Goal: Task Accomplishment & Management: Manage account settings

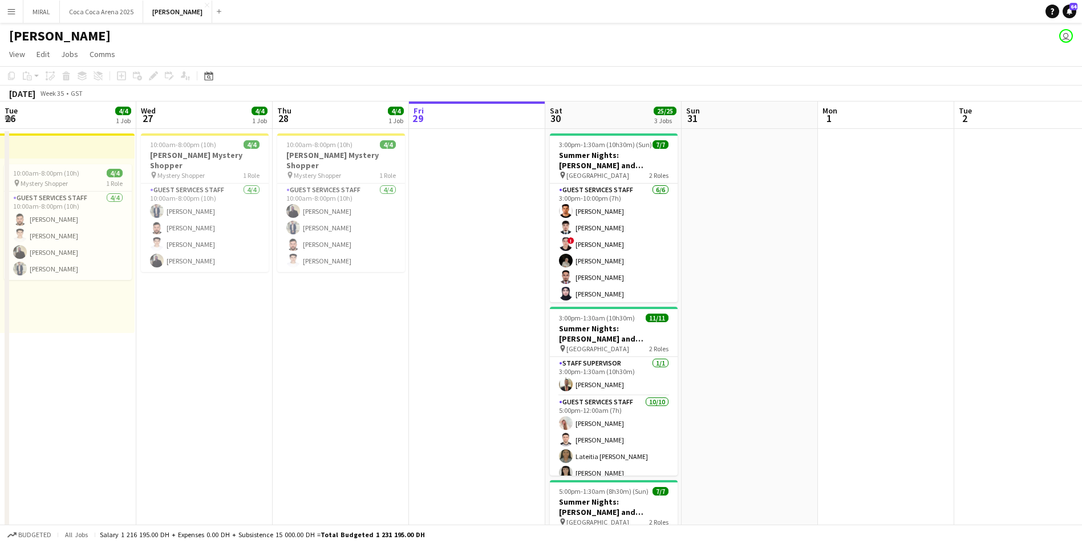
scroll to position [108, 0]
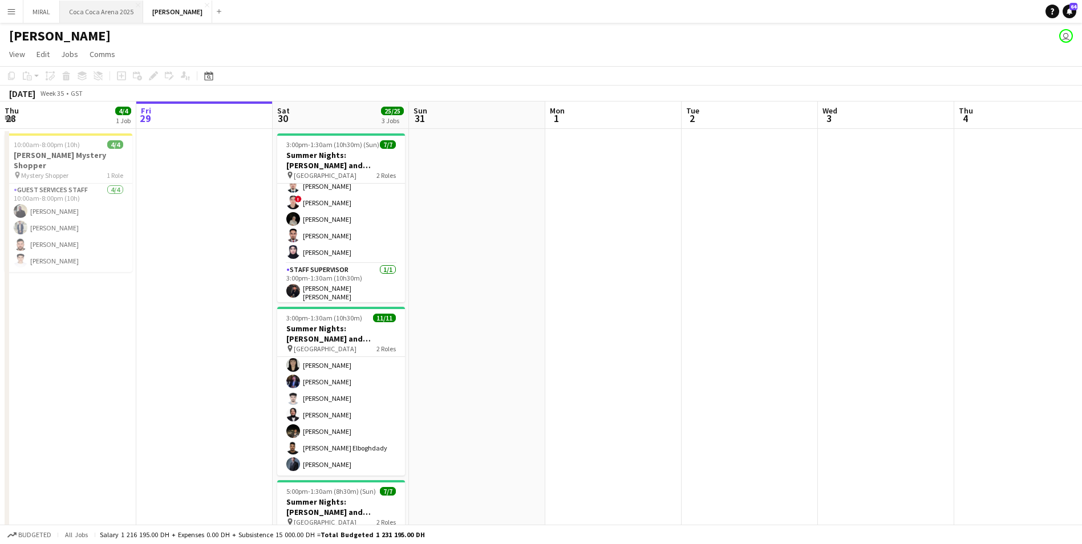
drag, startPoint x: 88, startPoint y: 15, endPoint x: 102, endPoint y: 18, distance: 14.1
click at [88, 15] on button "[GEOGRAPHIC_DATA] 2025 Close" at bounding box center [101, 12] width 83 height 22
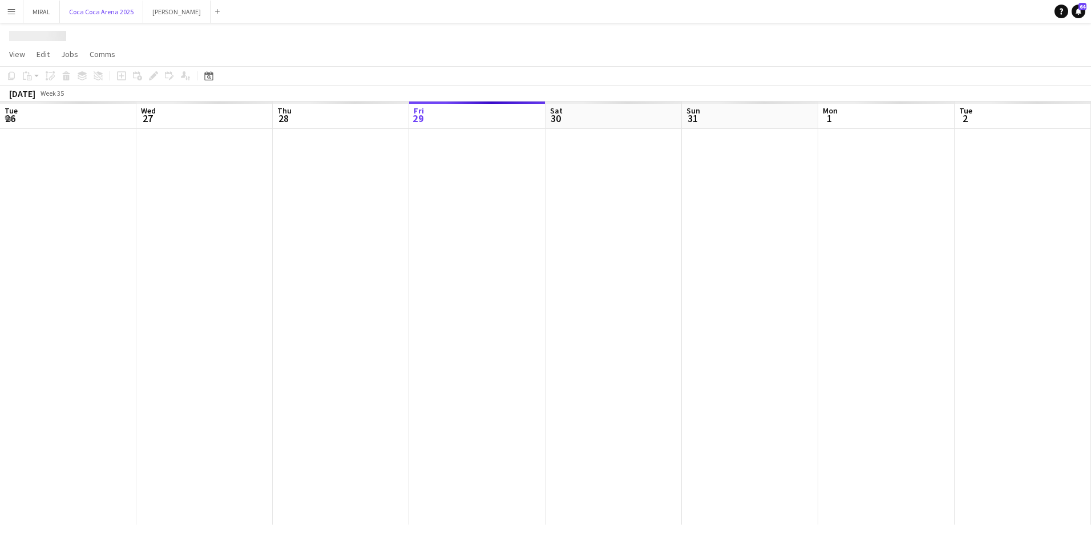
scroll to position [0, 273]
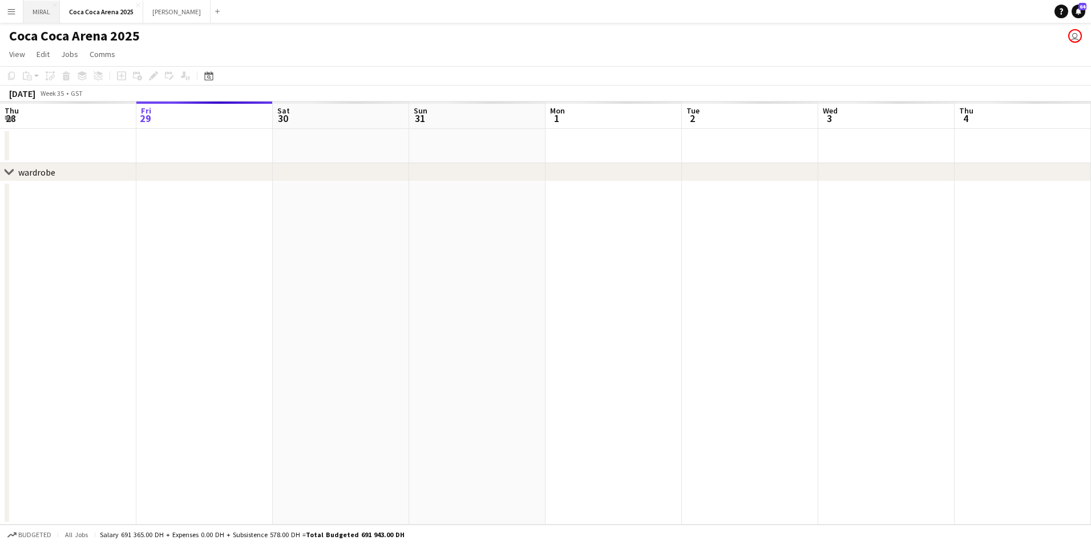
click at [38, 11] on button "MIRAL Close" at bounding box center [41, 12] width 37 height 22
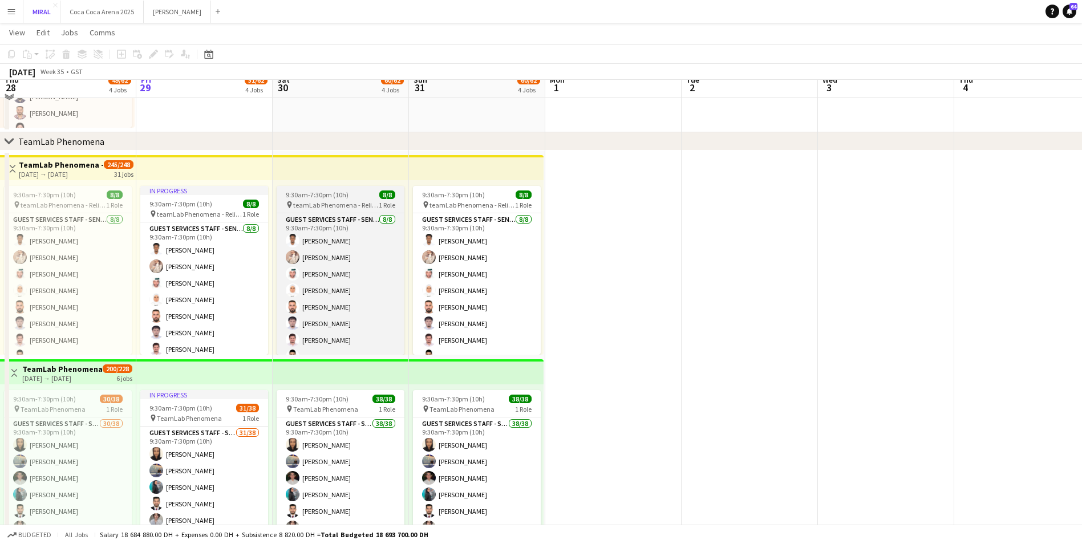
scroll to position [399, 0]
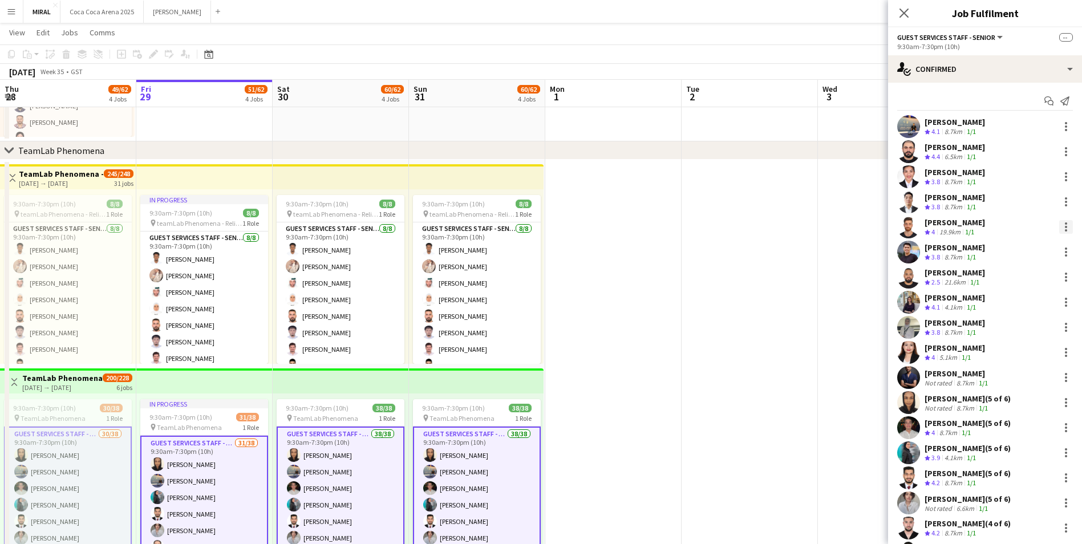
click at [1060, 229] on div at bounding box center [1067, 227] width 14 height 14
drag, startPoint x: 1010, startPoint y: 330, endPoint x: 661, endPoint y: 301, distance: 350.5
click at [661, 301] on div "Edit fee Send notification Start chat Remove Set as supervisor" at bounding box center [541, 272] width 1082 height 544
click at [665, 298] on div at bounding box center [541, 272] width 1082 height 544
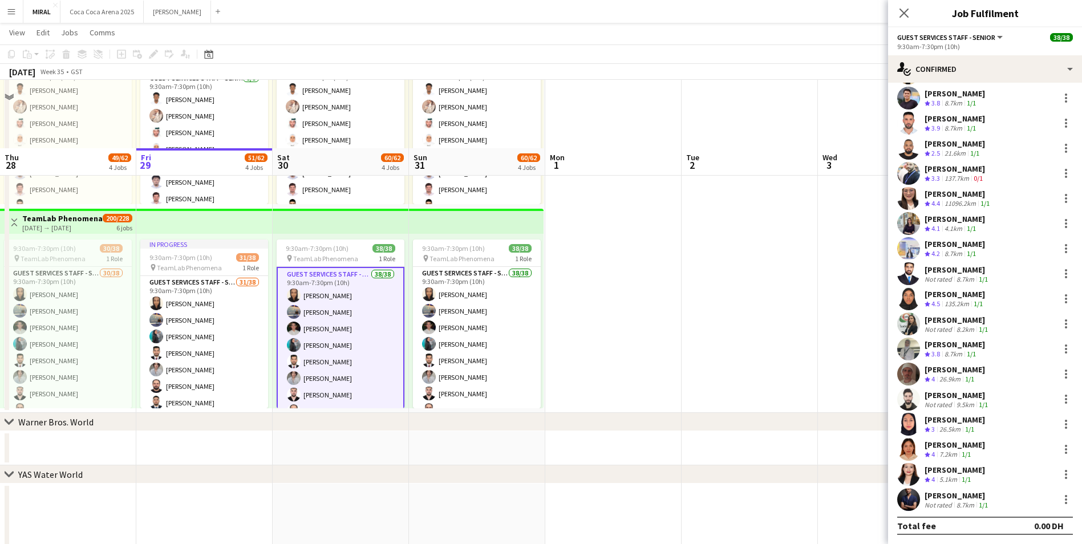
scroll to position [628, 0]
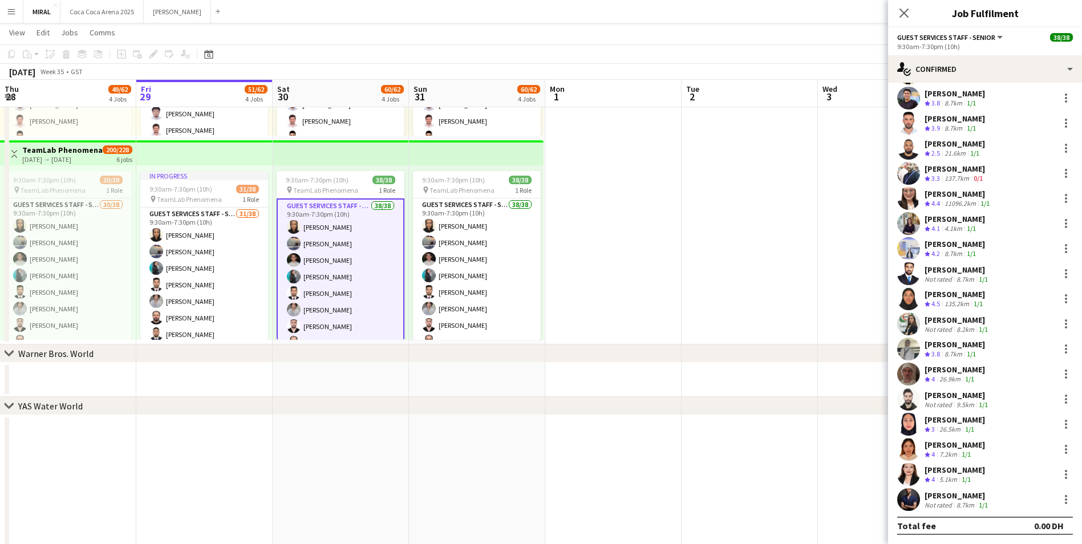
click at [361, 269] on app-card-role "Guest Services Staff - Senior 38/38 9:30am-7:30pm (10h) [PERSON_NAME] [PERSON_N…" at bounding box center [341, 527] width 128 height 657
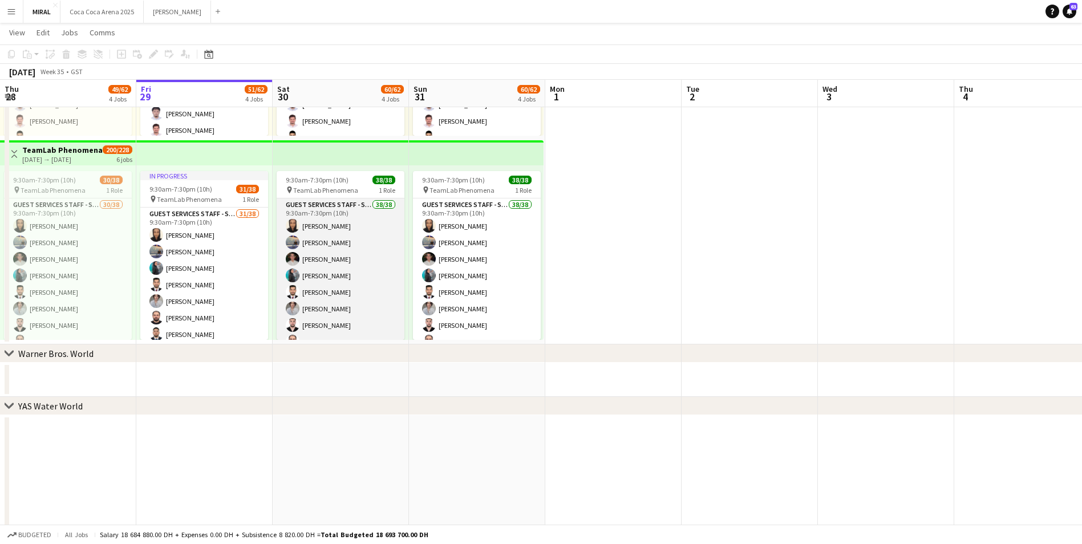
click at [361, 269] on app-card-role "Guest Services Staff - Senior 38/38 9:30am-7:30pm (10h) [PERSON_NAME] [PERSON_N…" at bounding box center [341, 526] width 128 height 654
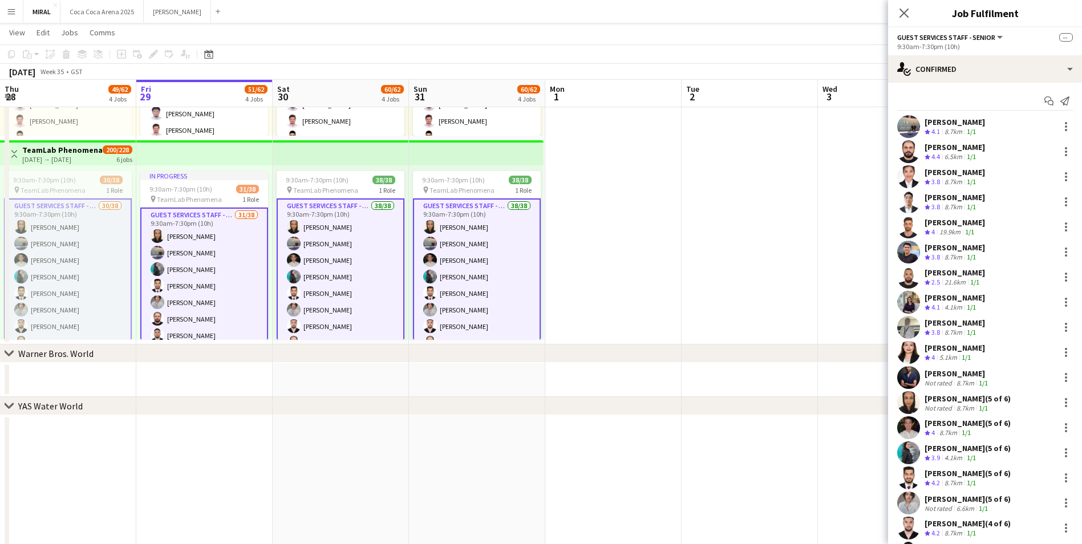
click at [355, 253] on app-card-role "Guest Services Staff - Senior 38/38 9:30am-7:30pm (10h) [PERSON_NAME] [PERSON_N…" at bounding box center [341, 527] width 128 height 657
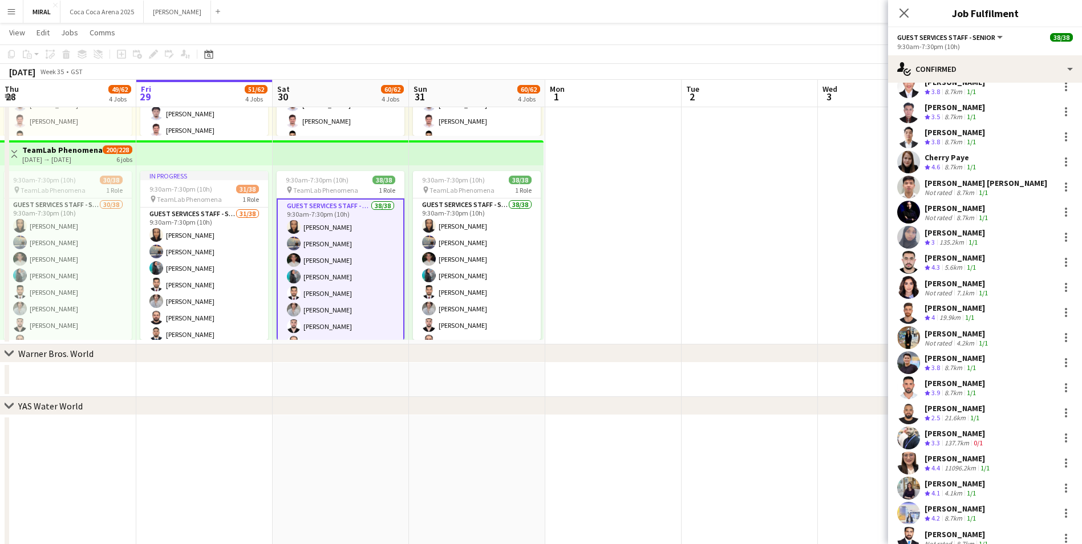
scroll to position [270, 0]
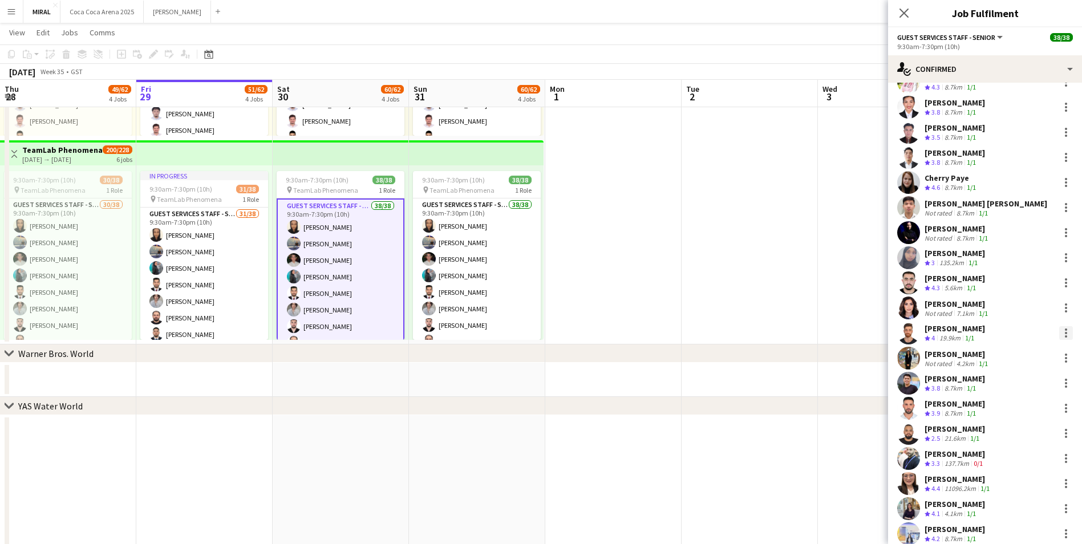
click at [1060, 330] on div at bounding box center [1067, 333] width 14 height 14
click at [1010, 438] on span "Remove" at bounding box center [1002, 436] width 34 height 10
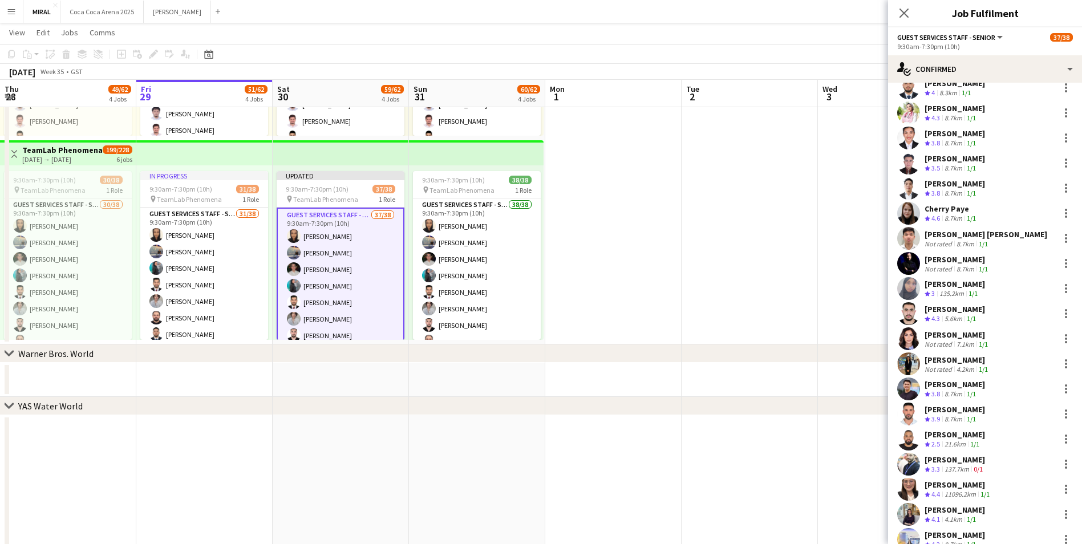
scroll to position [213, 0]
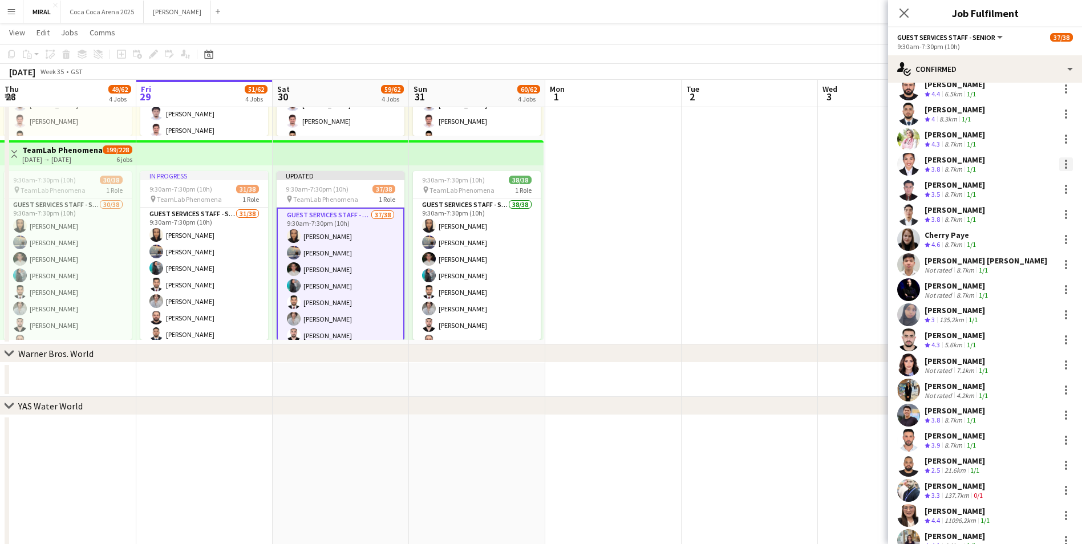
click at [1065, 164] on div at bounding box center [1066, 164] width 2 height 2
click at [1020, 270] on span "Remove" at bounding box center [1020, 267] width 71 height 10
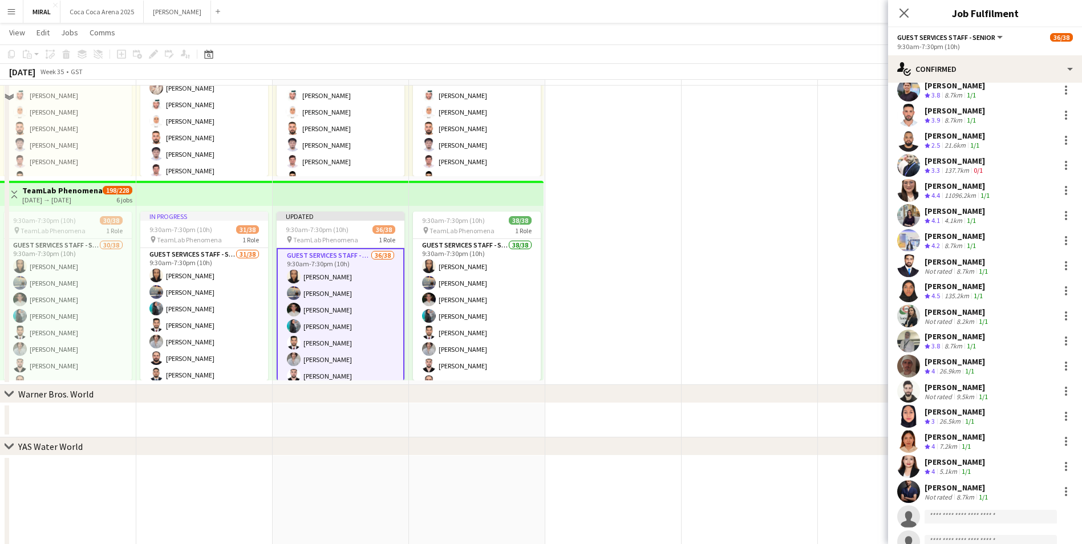
scroll to position [514, 0]
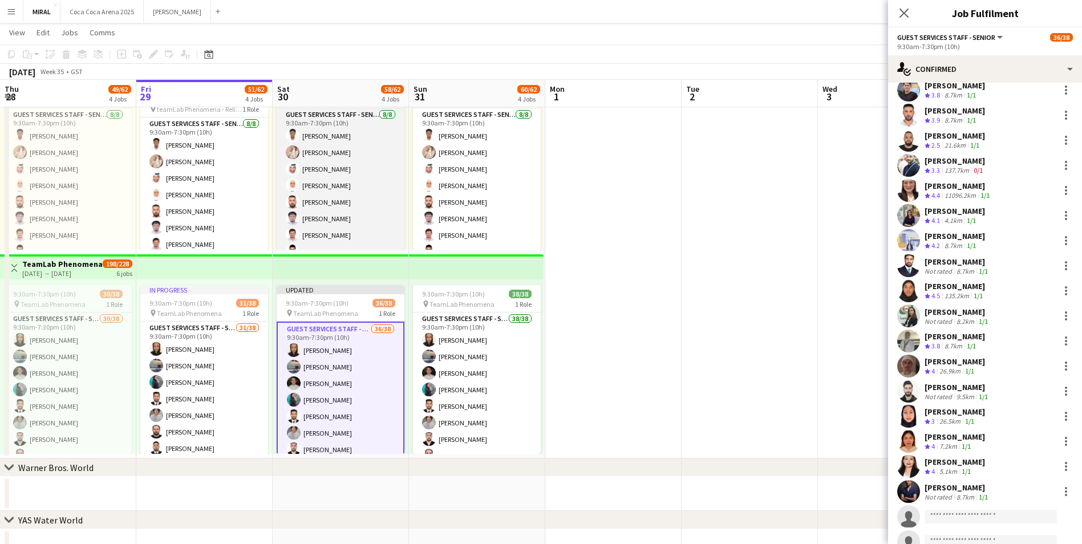
click at [373, 178] on app-card-role "Guest Services Staff - Senior [DATE] 9:30am-7:30pm (10h) [PERSON_NAME] [PERSON_…" at bounding box center [341, 185] width 128 height 155
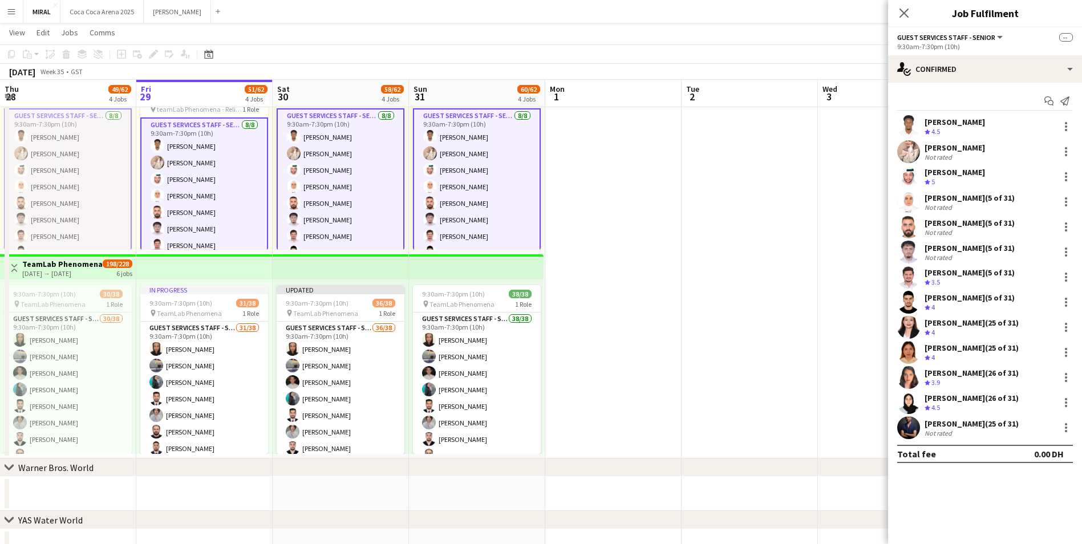
scroll to position [0, 0]
click at [373, 178] on app-card-role "Guest Services Staff - Senior [DATE] 9:30am-7:30pm (10h) [PERSON_NAME] [PERSON_…" at bounding box center [341, 186] width 128 height 157
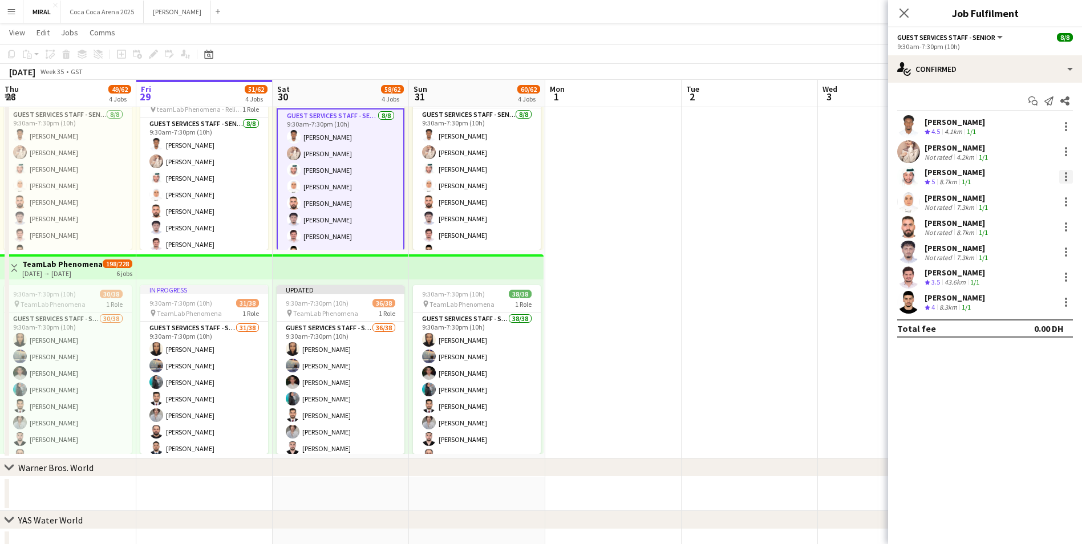
click at [1066, 176] on div at bounding box center [1066, 177] width 2 height 2
click at [1020, 278] on span "Remove" at bounding box center [1010, 280] width 34 height 10
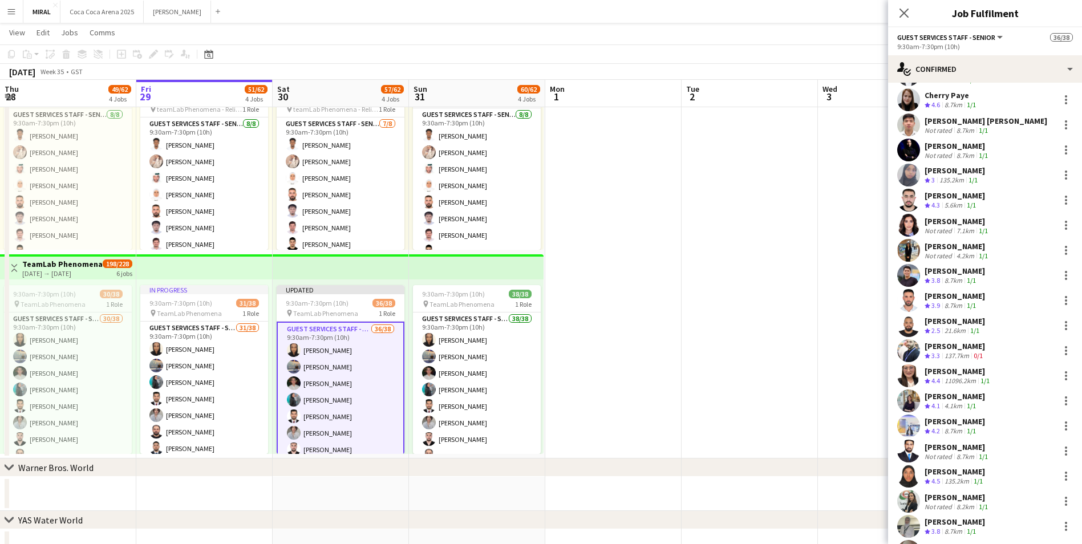
scroll to position [328, 0]
click at [1061, 328] on div at bounding box center [1067, 327] width 14 height 14
click at [1019, 429] on span "Remove" at bounding box center [1020, 430] width 71 height 10
click at [1065, 375] on div at bounding box center [1066, 376] width 2 height 2
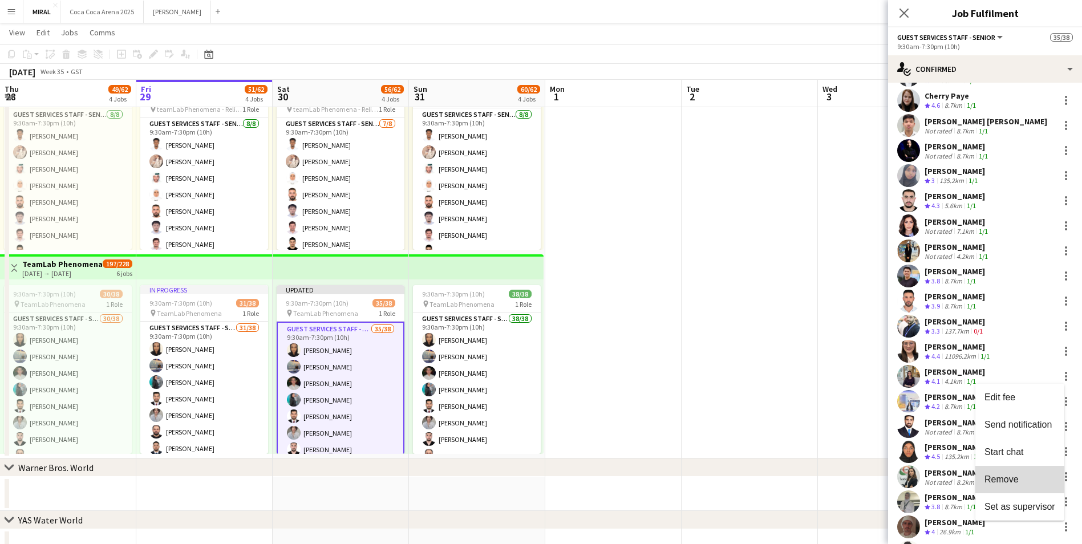
click at [1018, 476] on span "Remove" at bounding box center [1002, 480] width 34 height 10
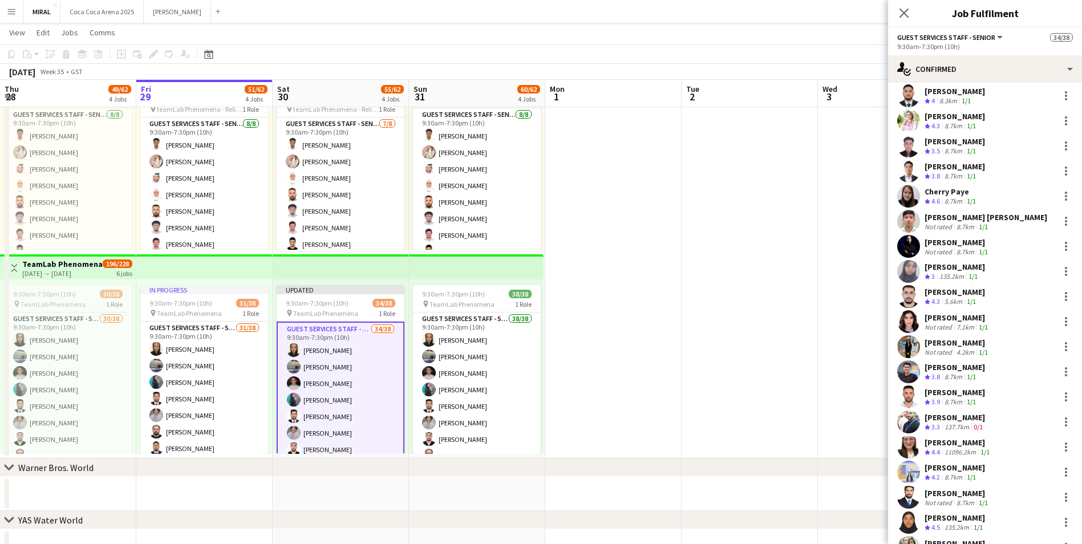
scroll to position [213, 0]
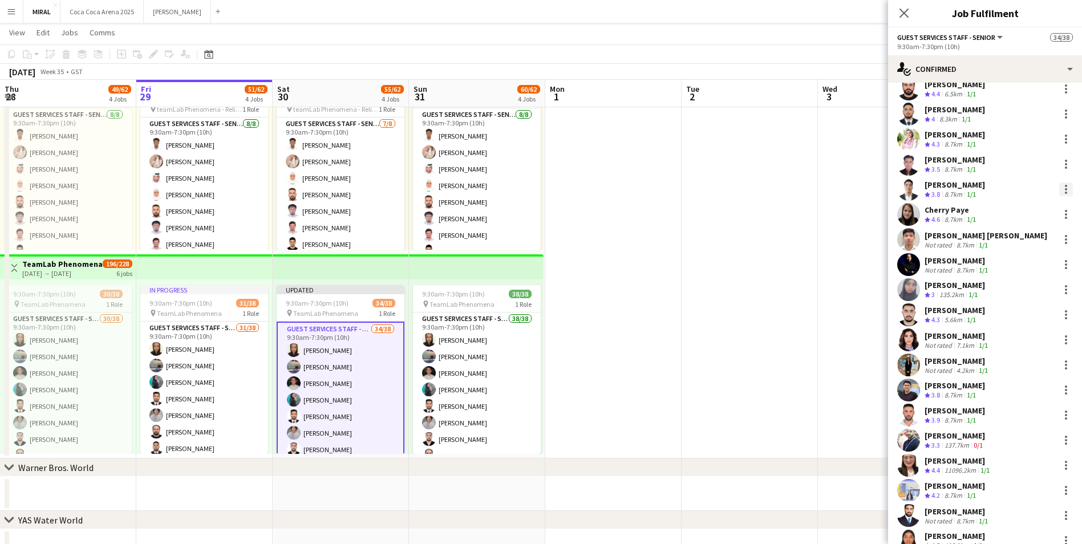
click at [1065, 188] on div at bounding box center [1066, 189] width 2 height 2
click at [1021, 290] on span "Remove" at bounding box center [1020, 293] width 71 height 10
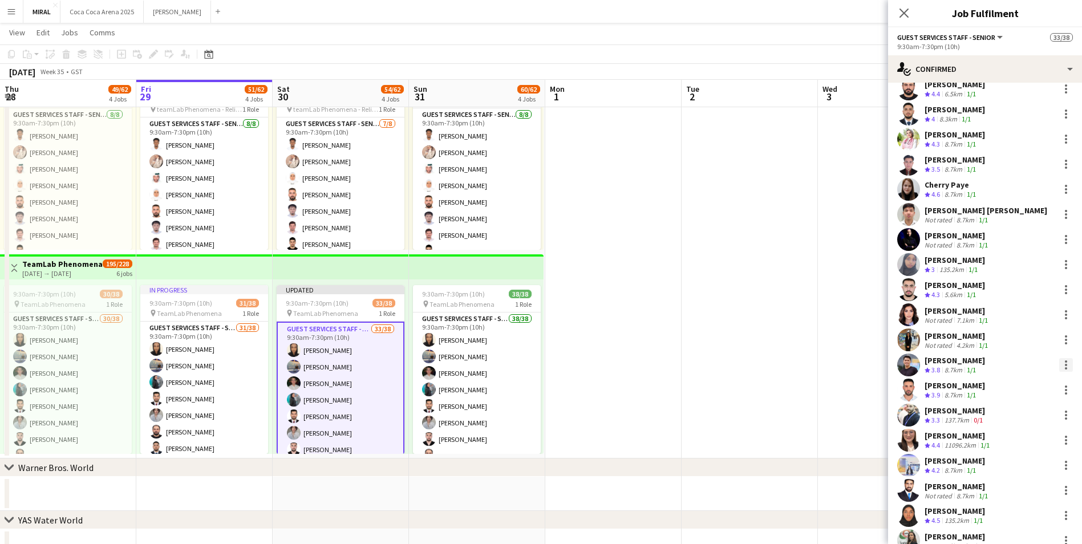
click at [1065, 365] on div at bounding box center [1066, 365] width 2 height 2
click at [1024, 464] on span "Remove" at bounding box center [1020, 468] width 71 height 10
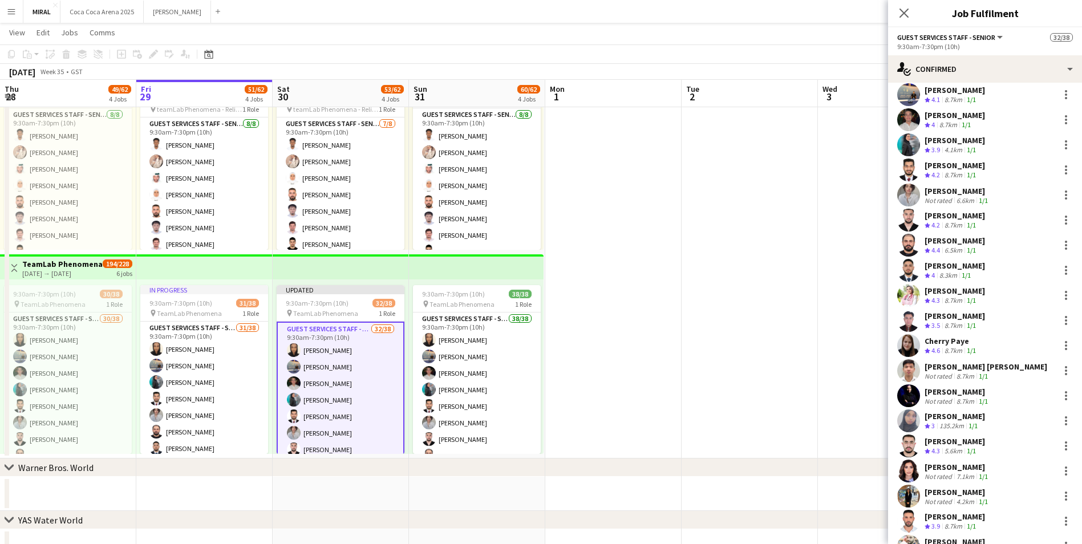
scroll to position [0, 0]
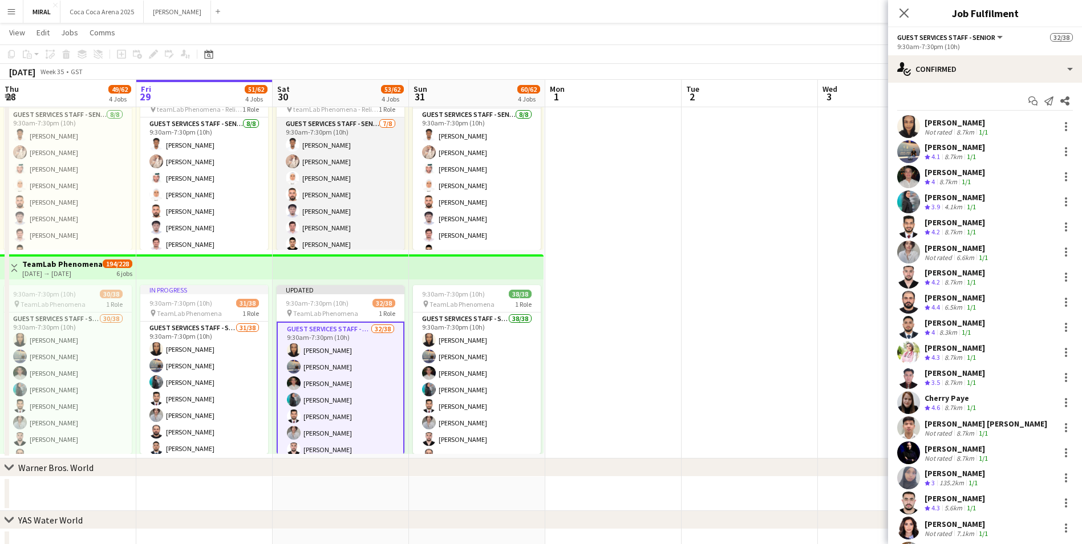
click at [359, 209] on app-card-role "Guest Services Staff - Senior [DATE] 9:30am-7:30pm (10h) [PERSON_NAME] [PERSON_…" at bounding box center [341, 195] width 128 height 155
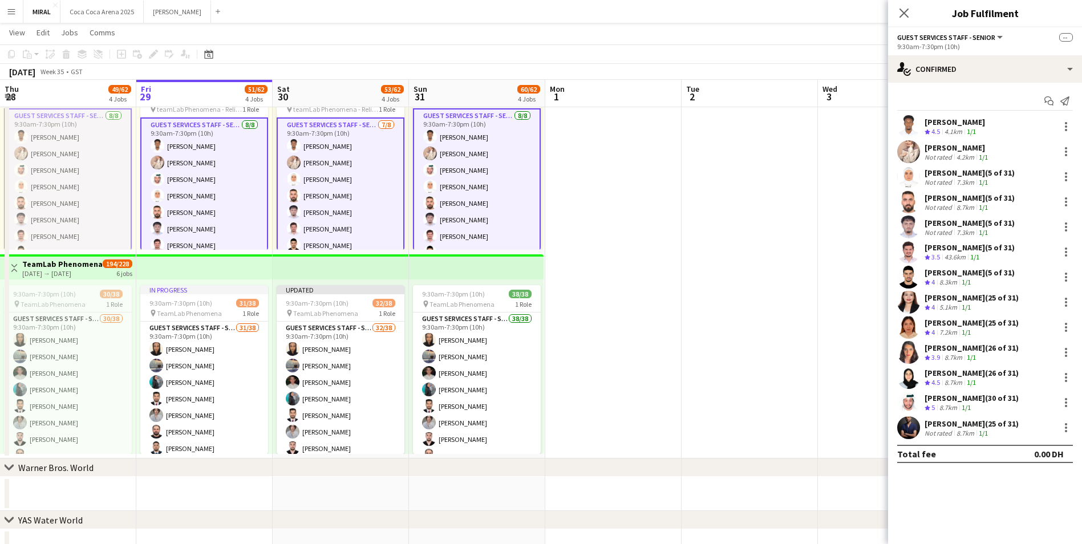
click at [359, 209] on app-card-role "Guest Services Staff - Senior [DATE] 9:30am-7:30pm (10h) [PERSON_NAME] [PERSON_…" at bounding box center [341, 196] width 128 height 157
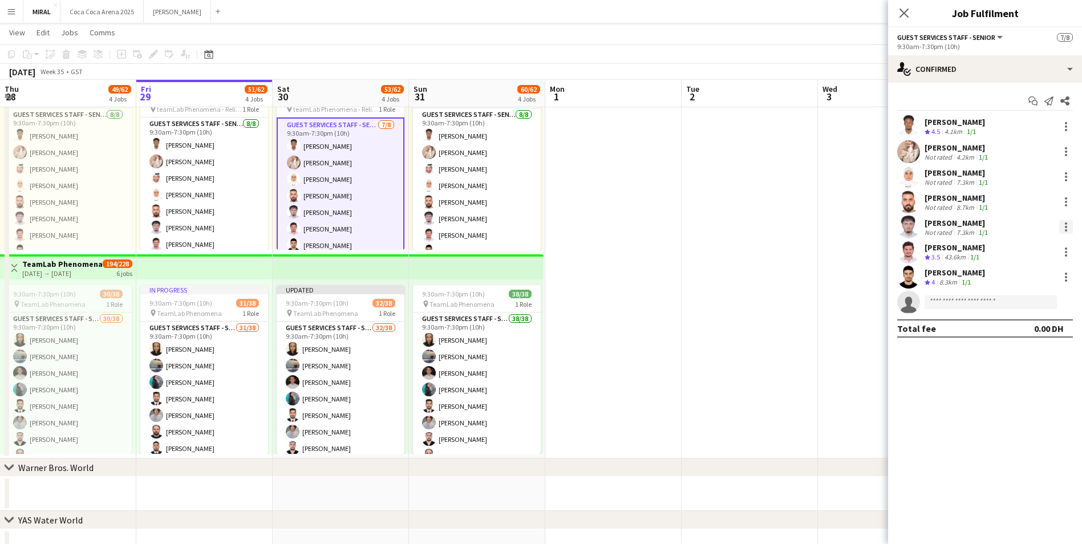
click at [1064, 227] on div at bounding box center [1067, 227] width 14 height 14
click at [1020, 336] on span "Remove" at bounding box center [1028, 330] width 71 height 10
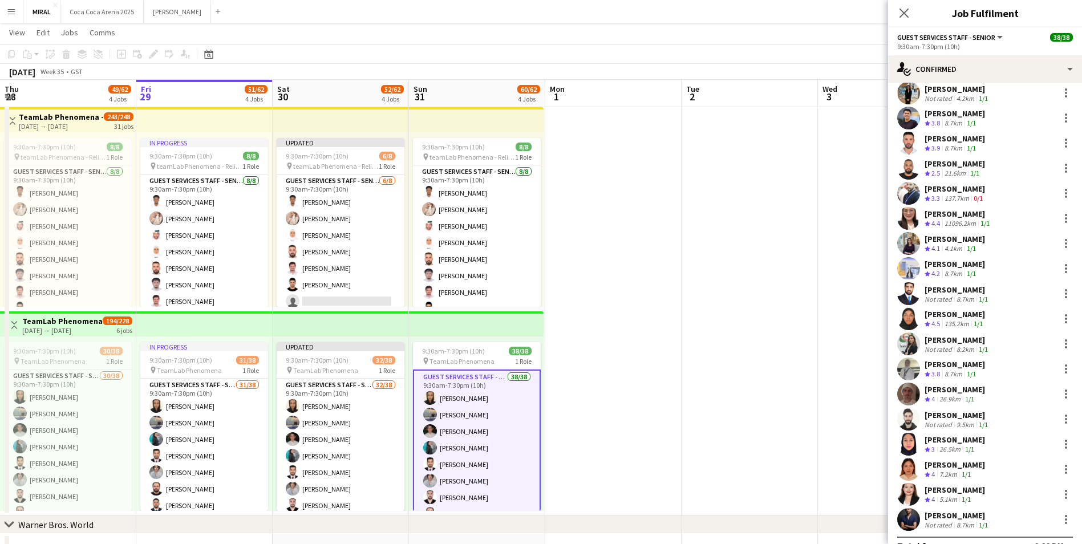
scroll to position [556, 0]
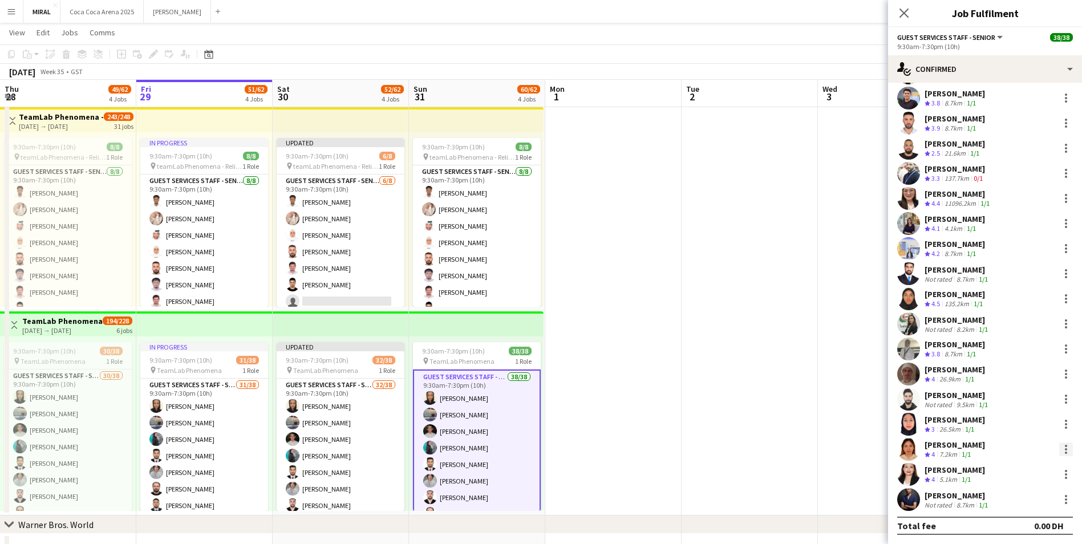
click at [1060, 448] on div at bounding box center [1067, 450] width 14 height 14
click at [1014, 403] on span "Remove" at bounding box center [1002, 401] width 34 height 10
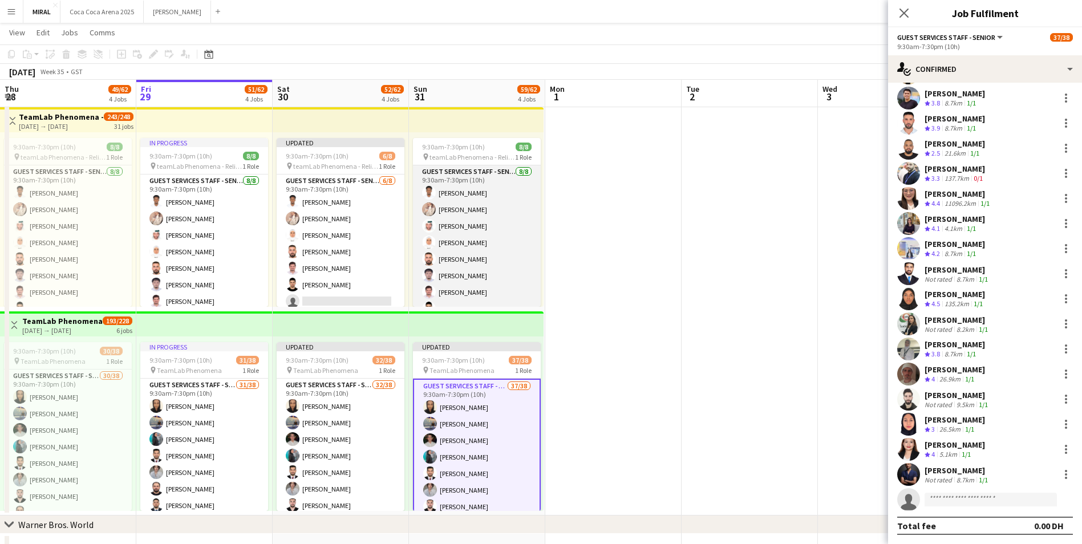
click at [475, 261] on app-card-role "Guest Services Staff - Senior [DATE] 9:30am-7:30pm (10h) [PERSON_NAME] [PERSON_…" at bounding box center [477, 242] width 128 height 155
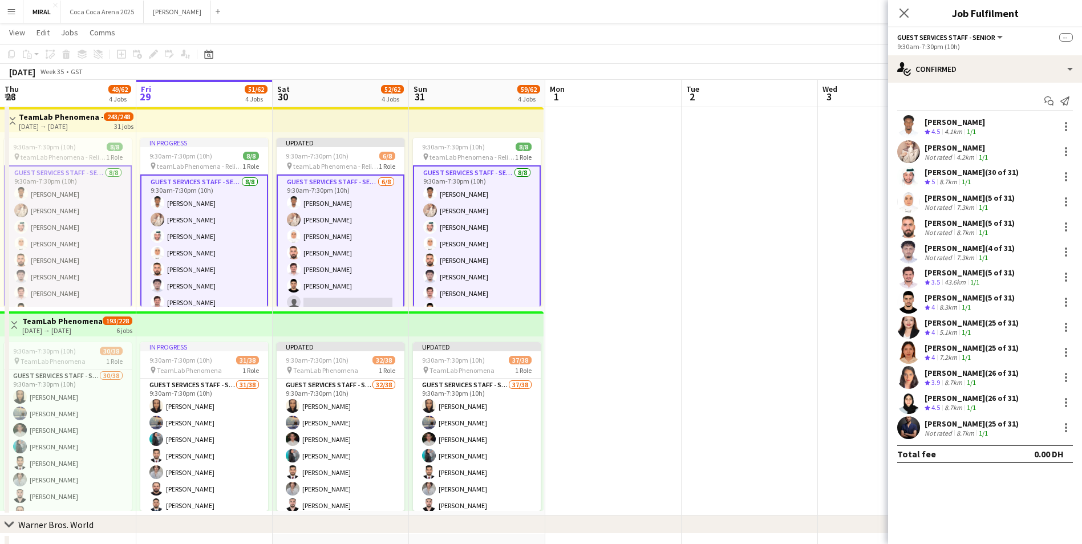
scroll to position [0, 0]
click at [475, 261] on app-card-role "Guest Services Staff - Senior [DATE] 9:30am-7:30pm (10h) [PERSON_NAME] [PERSON_…" at bounding box center [477, 243] width 128 height 157
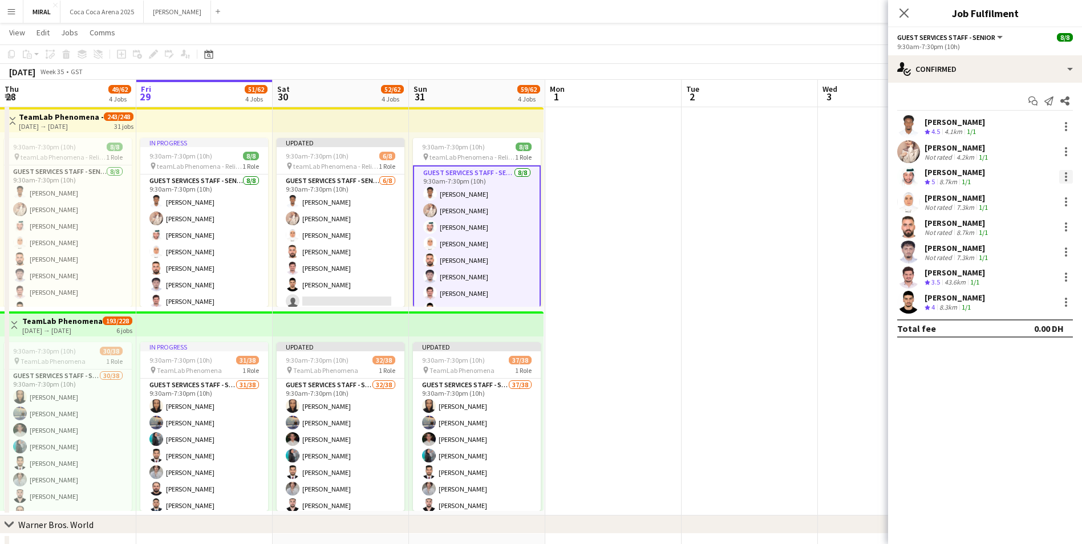
click at [1066, 176] on div at bounding box center [1066, 177] width 2 height 2
click at [1036, 278] on span "Remove" at bounding box center [1028, 280] width 71 height 10
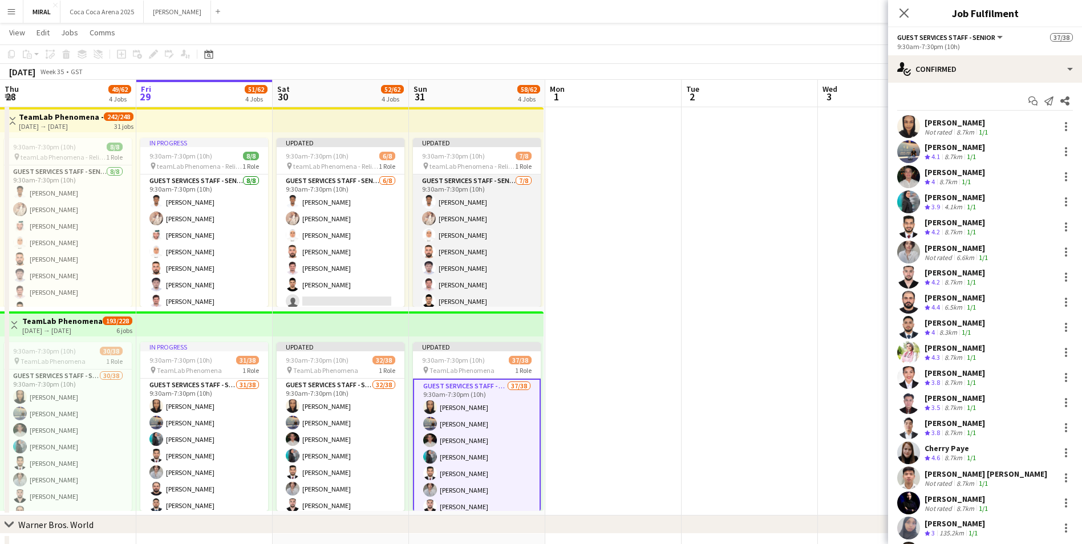
click at [491, 261] on app-card-role "Guest Services Staff - Senior [DATE] 9:30am-7:30pm (10h) [PERSON_NAME] [PERSON_…" at bounding box center [477, 252] width 128 height 155
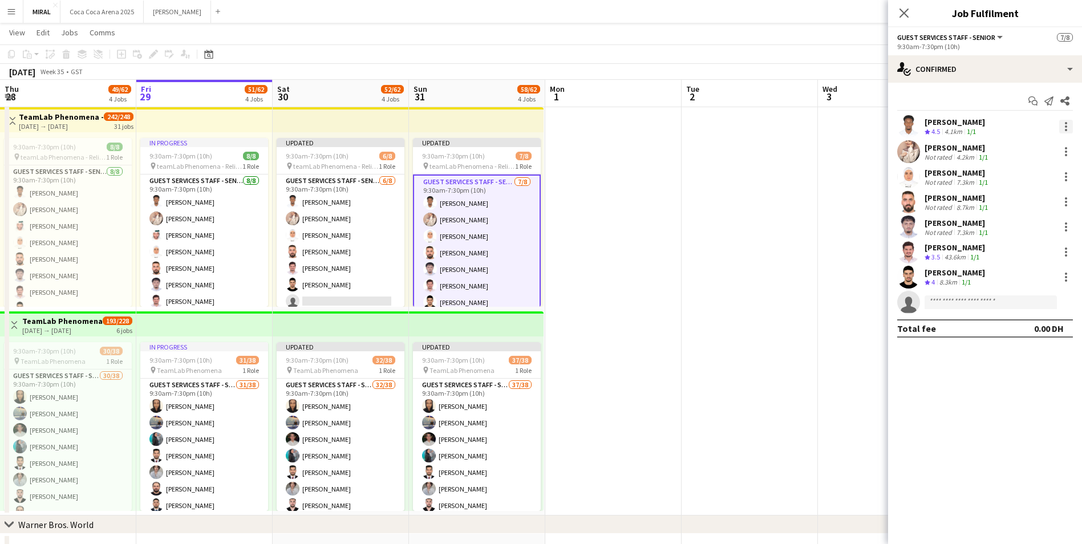
click at [1067, 130] on div at bounding box center [1066, 130] width 2 height 2
click at [1021, 227] on span "Remove" at bounding box center [1010, 230] width 34 height 10
click at [1070, 128] on div at bounding box center [1067, 127] width 14 height 14
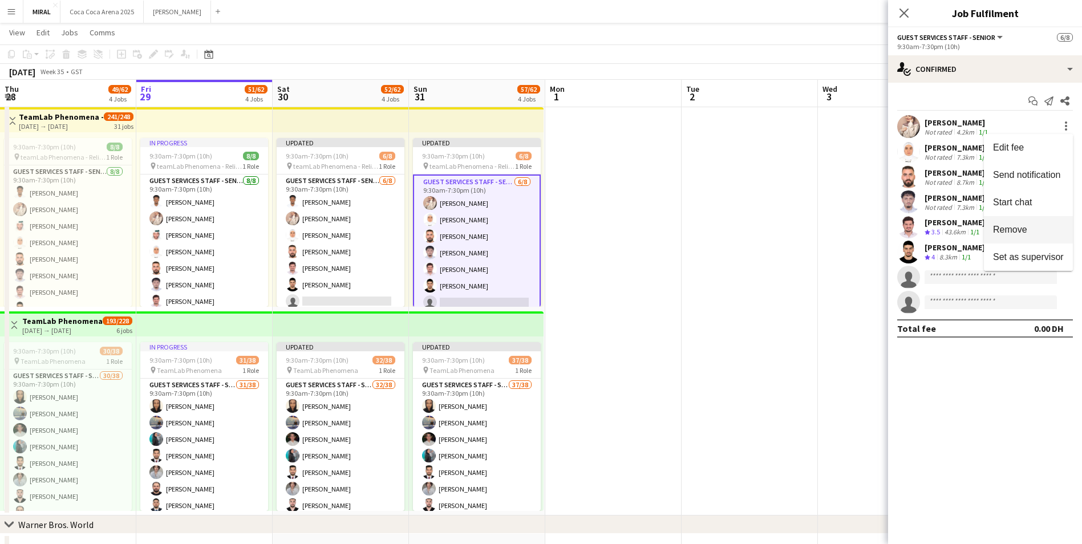
click at [1030, 239] on button "Remove" at bounding box center [1028, 229] width 89 height 27
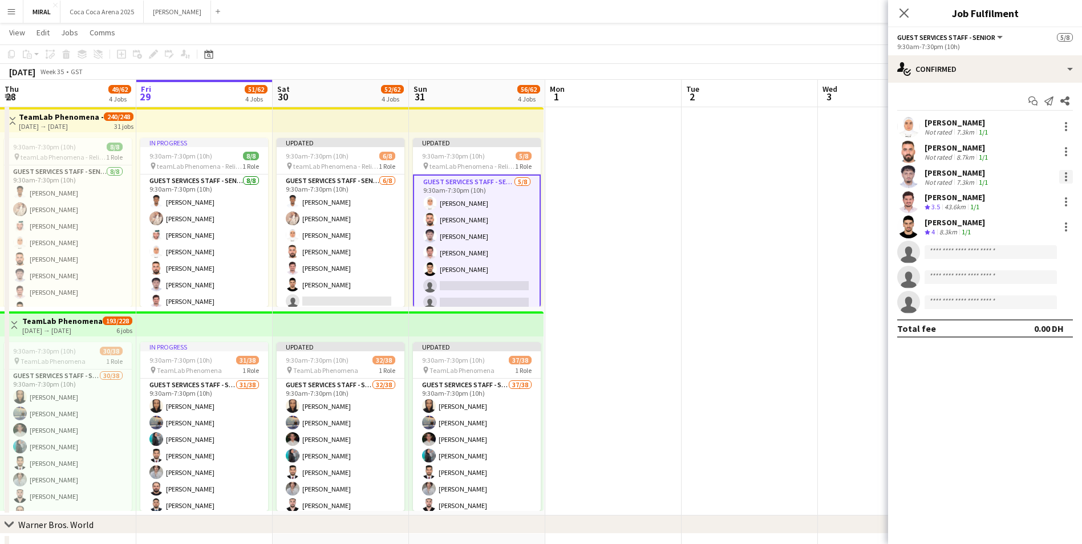
click at [1064, 180] on div at bounding box center [1067, 177] width 14 height 14
drag, startPoint x: 1023, startPoint y: 282, endPoint x: 728, endPoint y: 288, distance: 294.5
click at [728, 288] on div "Edit fee Send notification Start chat Remove Set as supervisor" at bounding box center [541, 272] width 1082 height 544
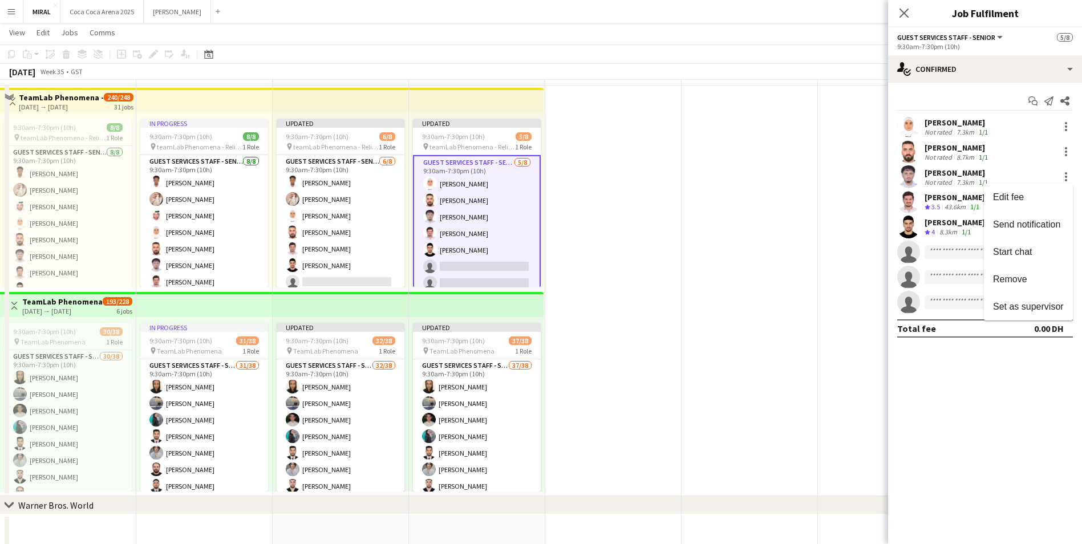
scroll to position [399, 0]
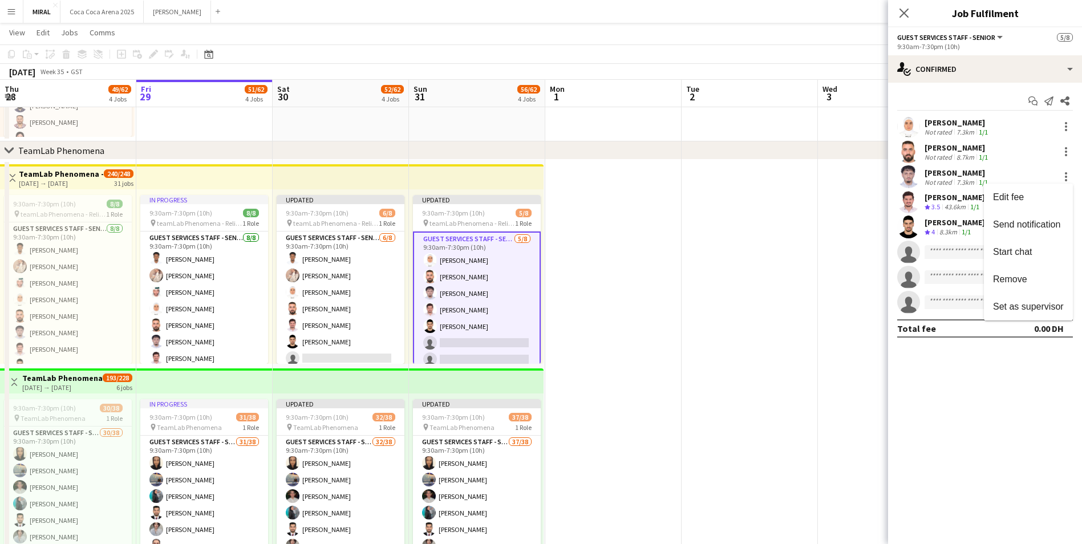
click at [510, 313] on div at bounding box center [541, 272] width 1082 height 544
click at [1064, 175] on div at bounding box center [1067, 177] width 14 height 14
click at [1021, 280] on span "Remove" at bounding box center [1010, 280] width 34 height 10
click at [732, 306] on app-date-cell at bounding box center [750, 366] width 136 height 413
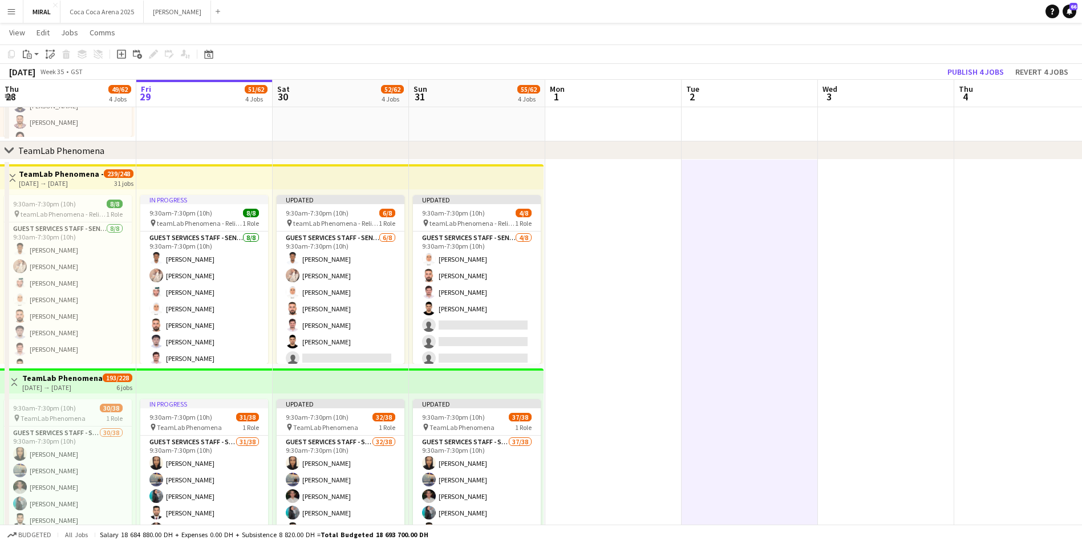
click at [585, 289] on app-date-cell at bounding box center [613, 366] width 136 height 413
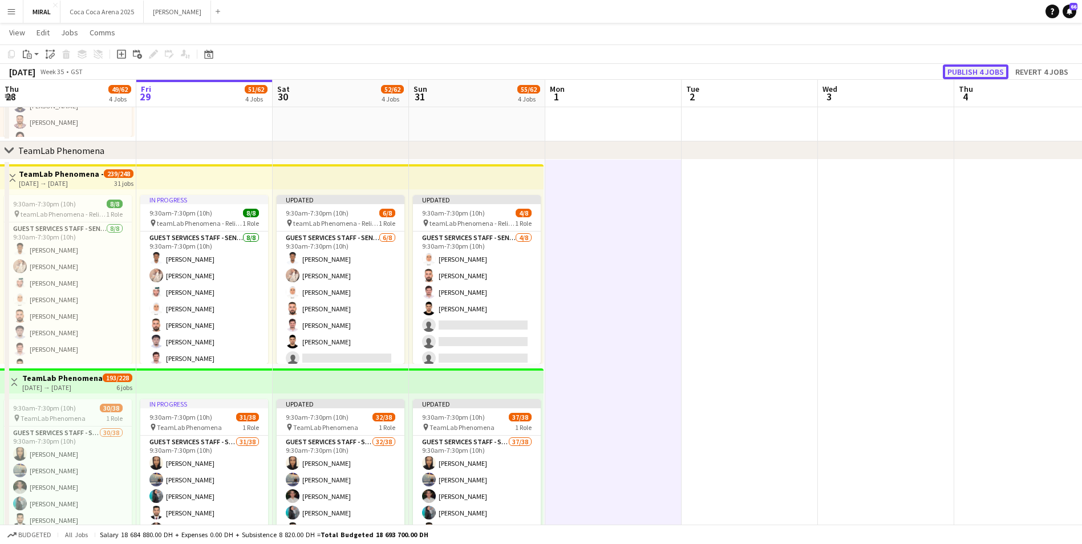
click at [988, 73] on button "Publish 4 jobs" at bounding box center [976, 71] width 66 height 15
